Goal: Information Seeking & Learning: Learn about a topic

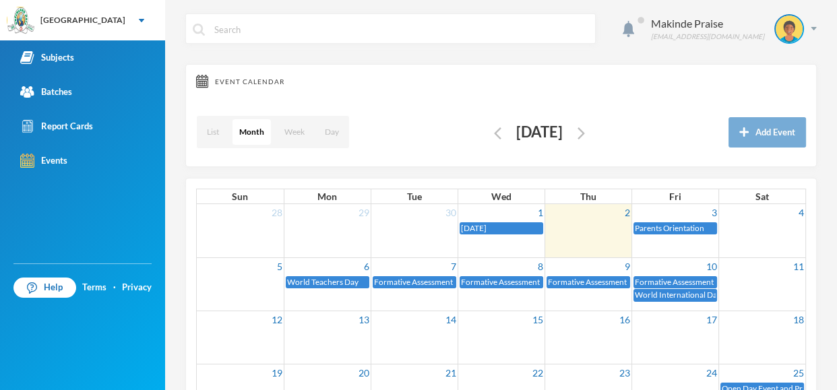
scroll to position [161, 0]
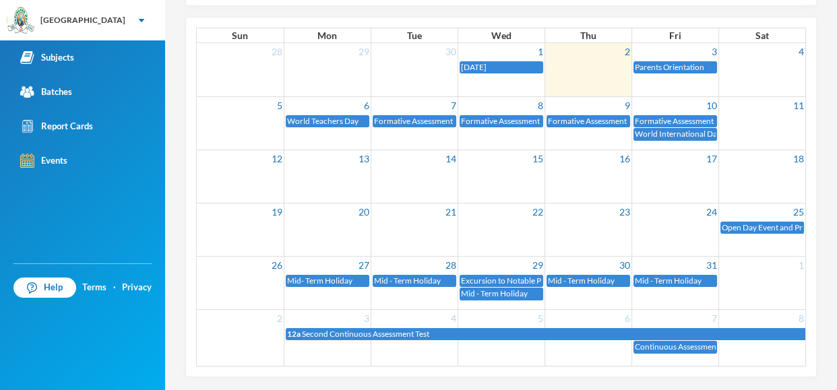
click at [517, 282] on span "Excursion to Notable Places" at bounding box center [510, 281] width 98 height 10
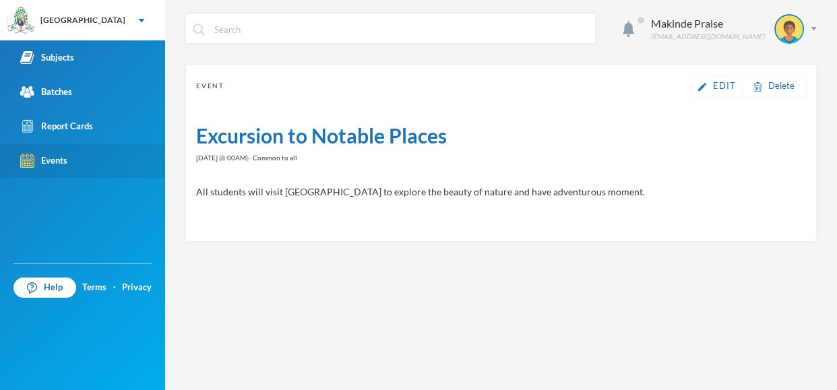
click at [90, 155] on link "Events" at bounding box center [82, 161] width 165 height 34
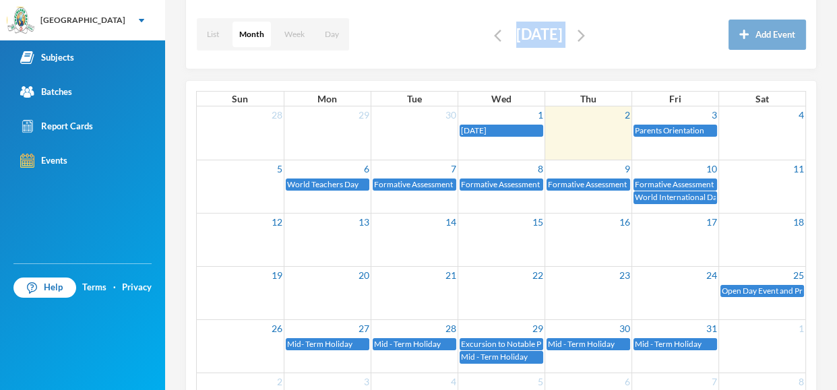
drag, startPoint x: 836, startPoint y: 58, endPoint x: 836, endPoint y: 129, distance: 71.5
click at [836, 129] on div "Makinde Praise [EMAIL_ADDRESS][DOMAIN_NAME] Event Calendar List Month Week Day …" at bounding box center [501, 195] width 672 height 390
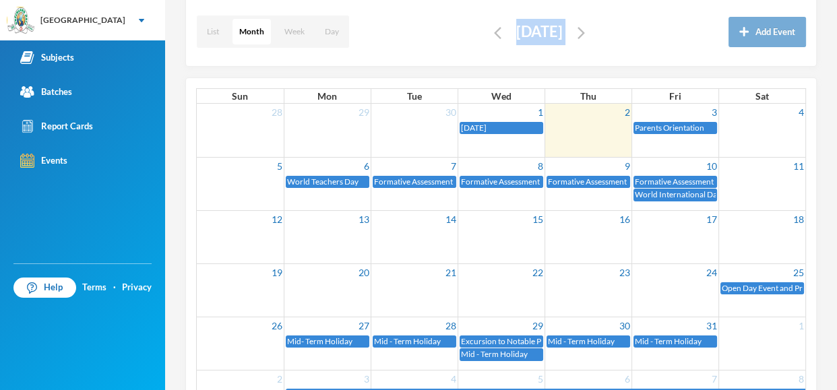
click at [836, 28] on div "Makinde Praise [EMAIL_ADDRESS][DOMAIN_NAME] Event Calendar List Month Week Day …" at bounding box center [501, 195] width 672 height 390
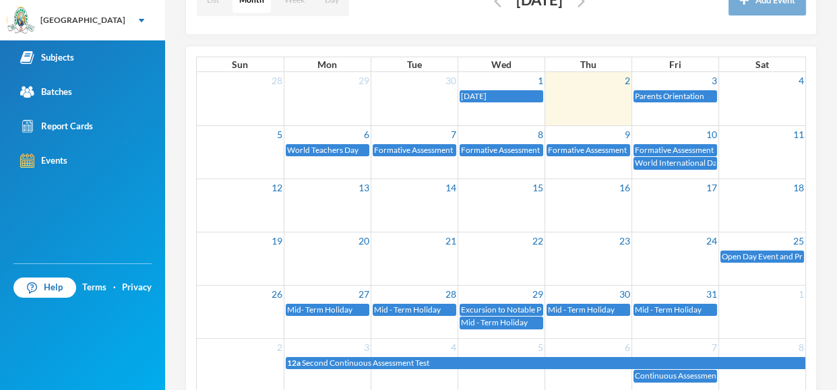
scroll to position [161, 0]
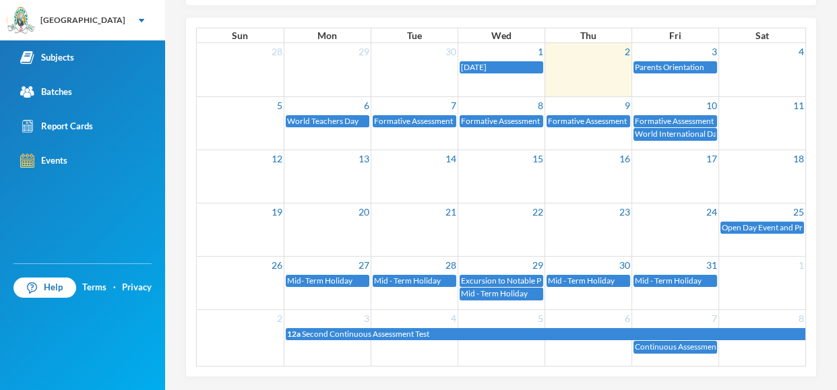
drag, startPoint x: 836, startPoint y: 104, endPoint x: 836, endPoint y: 225, distance: 121.3
click at [836, 225] on div "Makinde Praise [EMAIL_ADDRESS][DOMAIN_NAME] Event Calendar List Month Week Day …" at bounding box center [501, 195] width 672 height 390
